Goal: Task Accomplishment & Management: Manage account settings

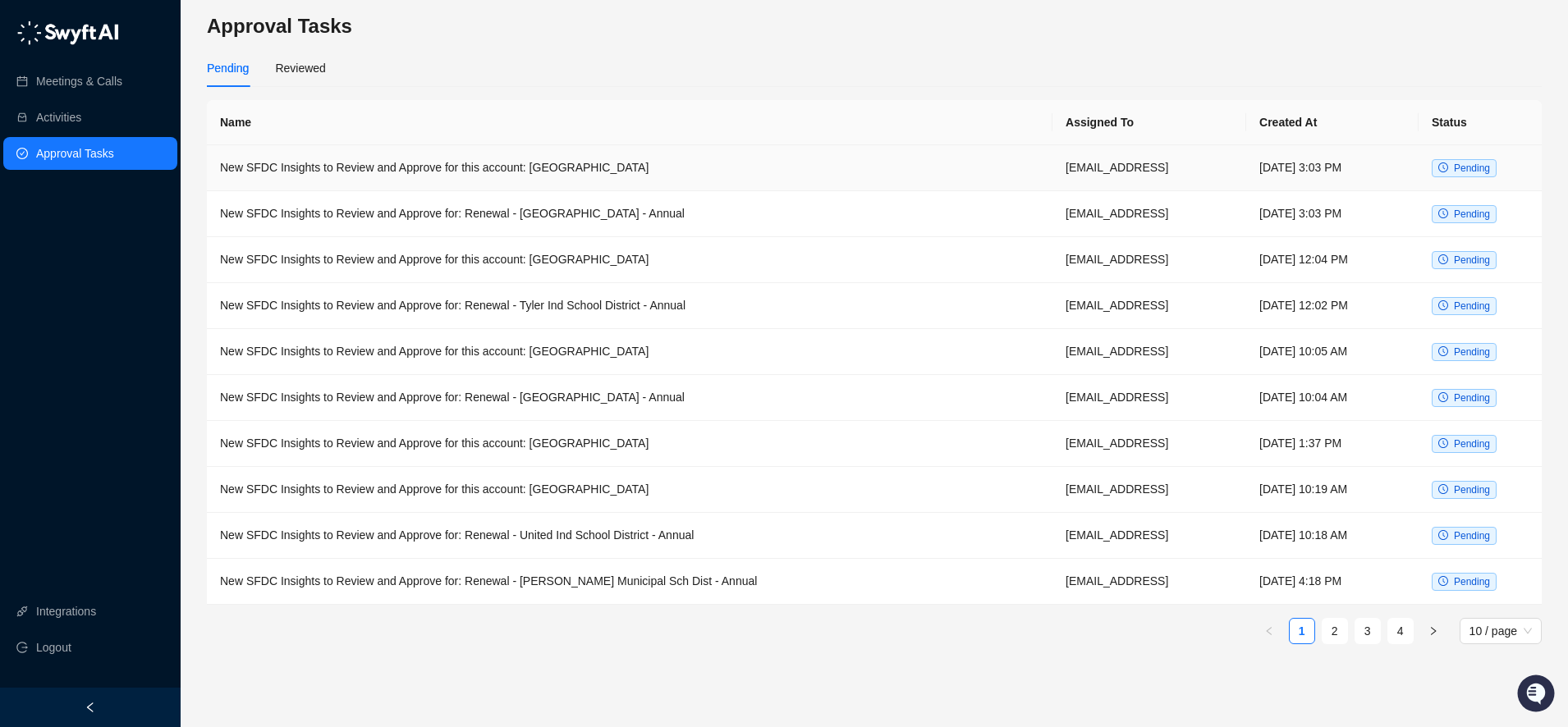
click at [640, 166] on td "New SFDC Insights to Review and Approve for this account: [GEOGRAPHIC_DATA]" at bounding box center [630, 168] width 846 height 46
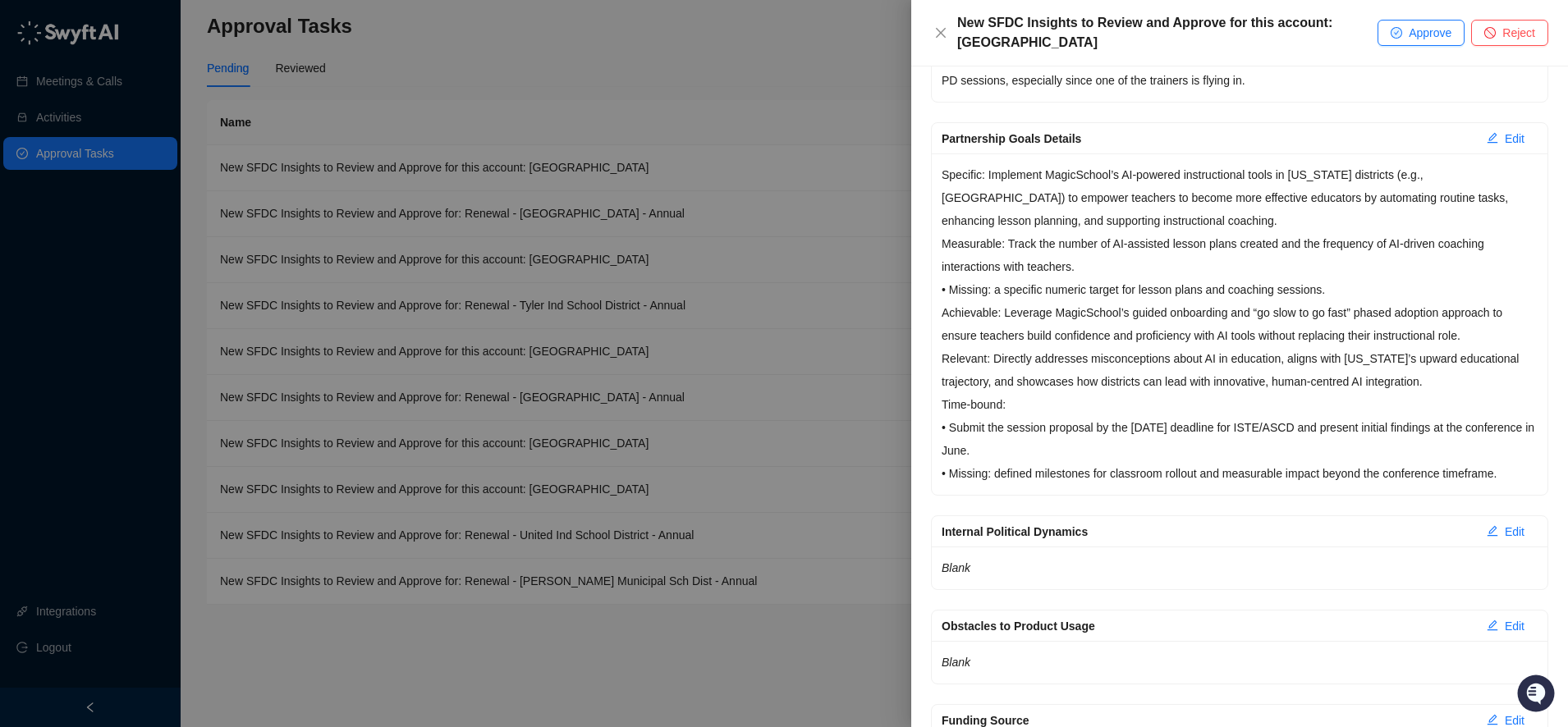
scroll to position [841, 0]
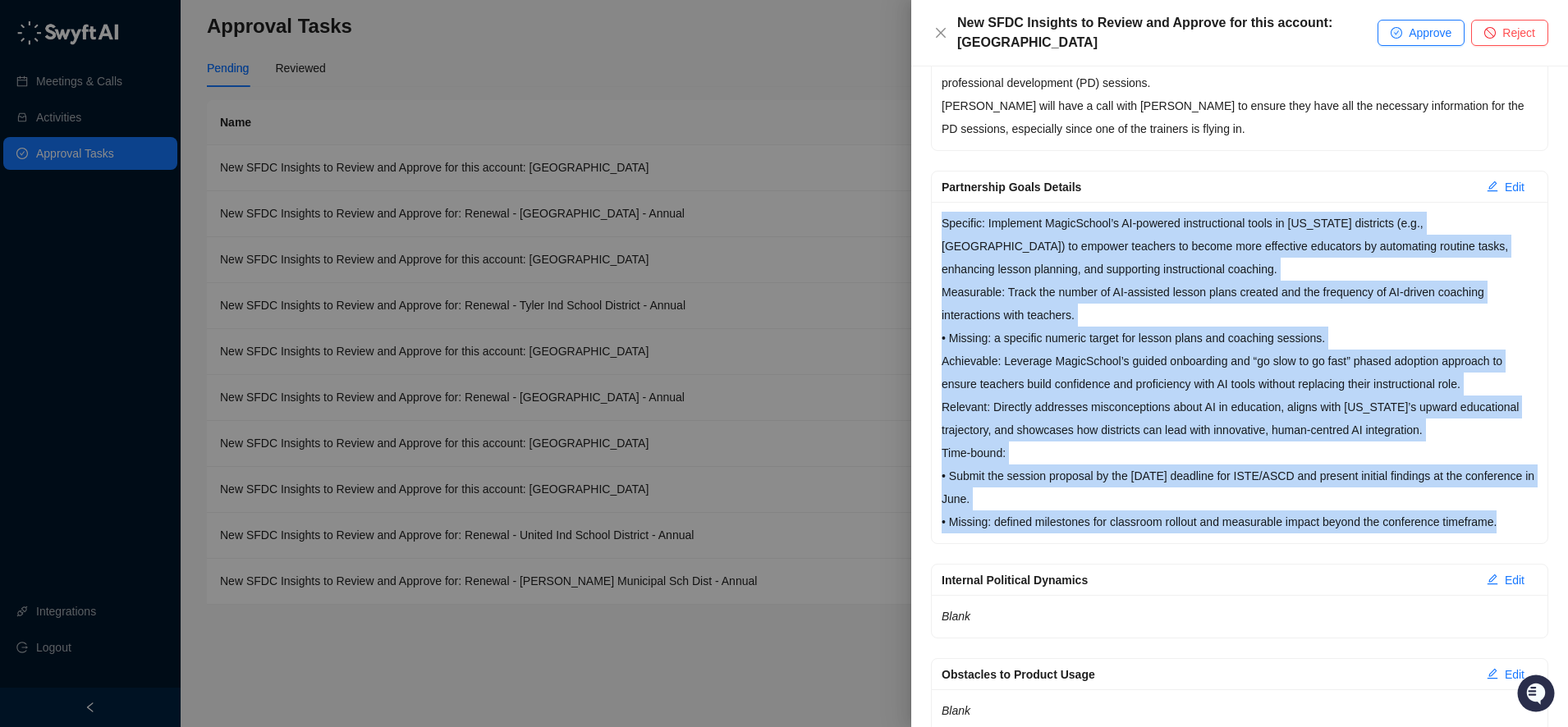
drag, startPoint x: 942, startPoint y: 223, endPoint x: 1536, endPoint y: 521, distance: 664.6
click at [1536, 521] on div "Specific: Implement MagicSchool’s AI-powered instructional tools in Mississippi…" at bounding box center [1239, 372] width 615 height 341
copy div "Specific: Implement MagicSchool’s AI-powered instructional tools in Mississippi…"
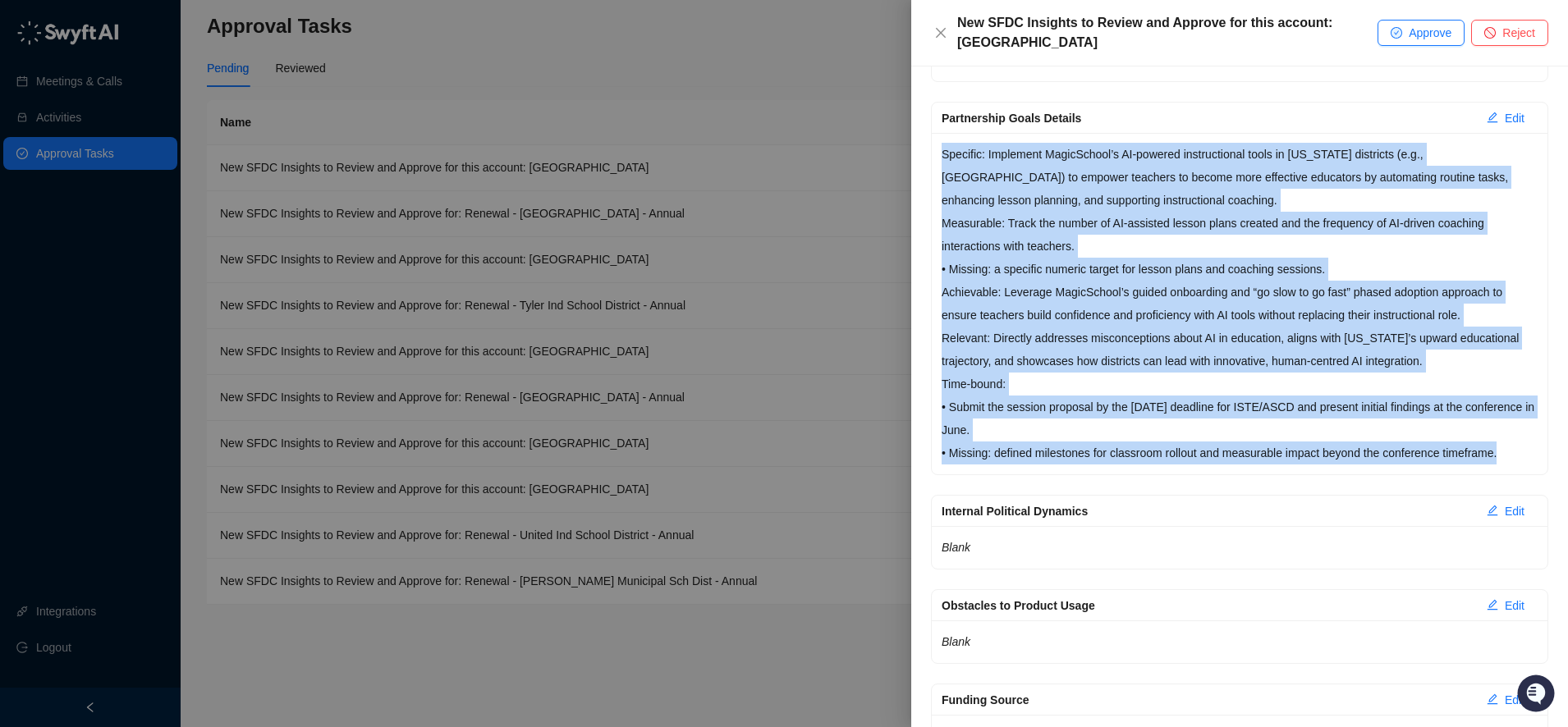
scroll to position [914, 0]
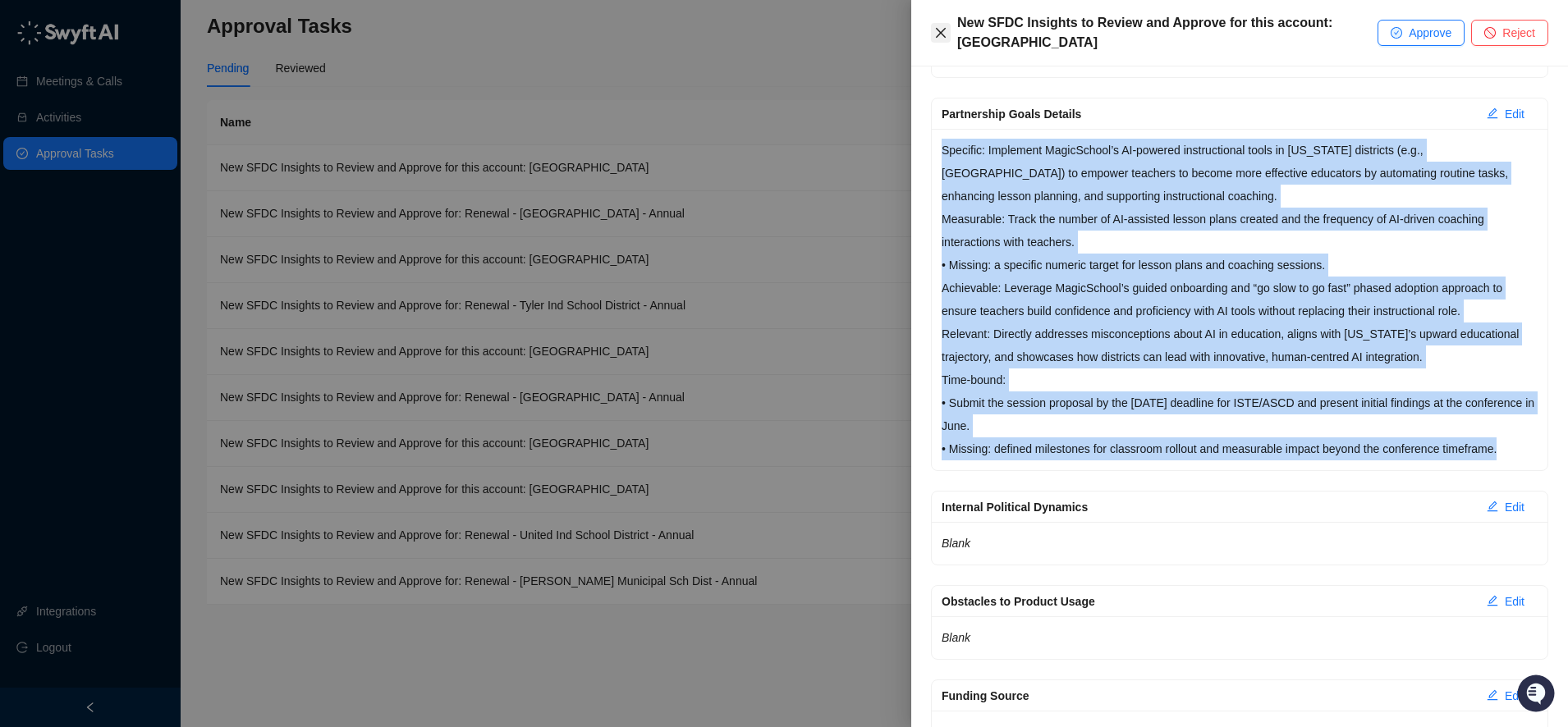
click at [942, 34] on icon "close" at bounding box center [941, 33] width 13 height 13
